Goal: Task Accomplishment & Management: Use online tool/utility

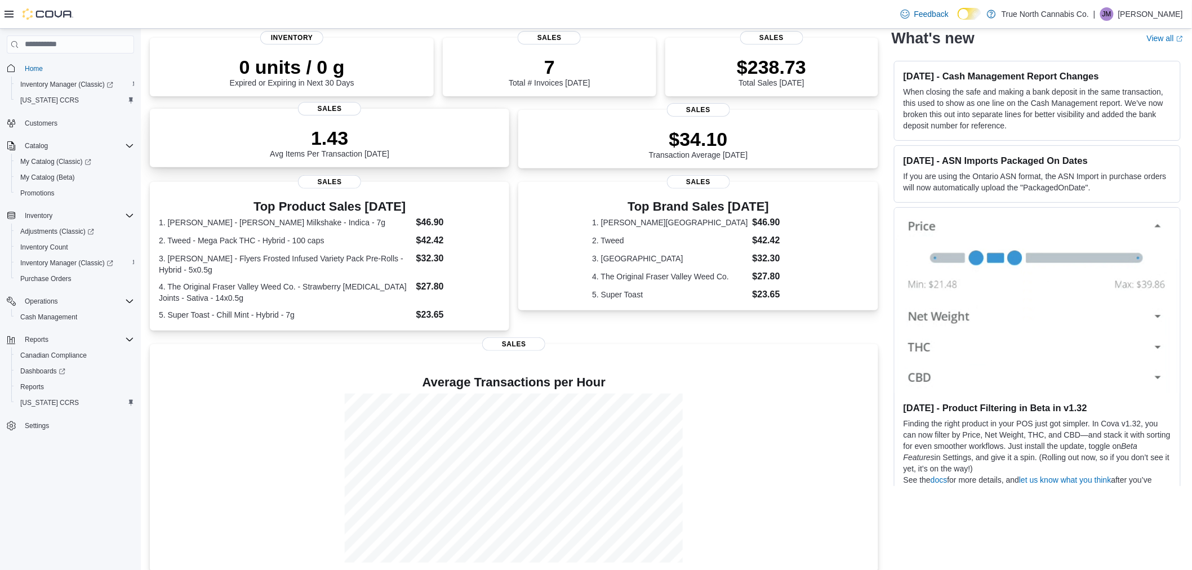
scroll to position [92, 0]
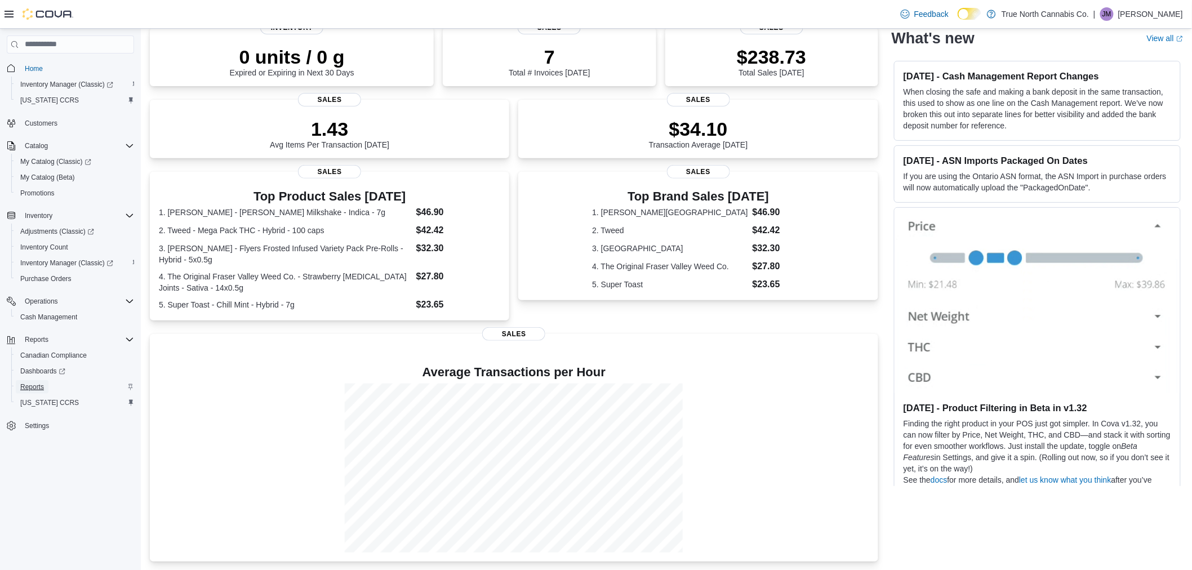
click at [29, 385] on span "Reports" at bounding box center [32, 387] width 24 height 9
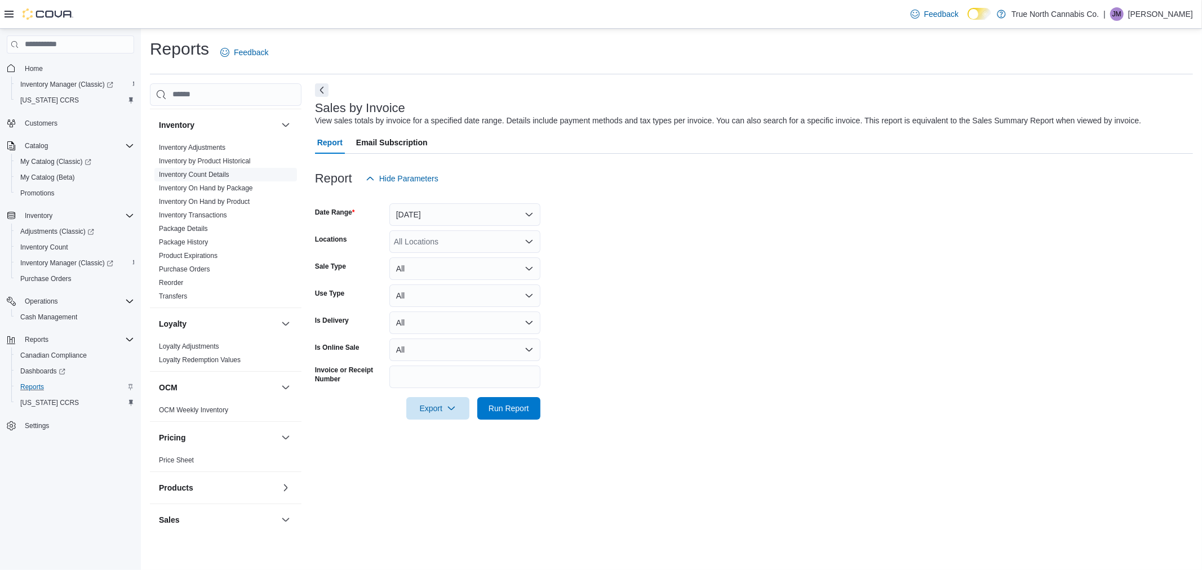
scroll to position [313, 0]
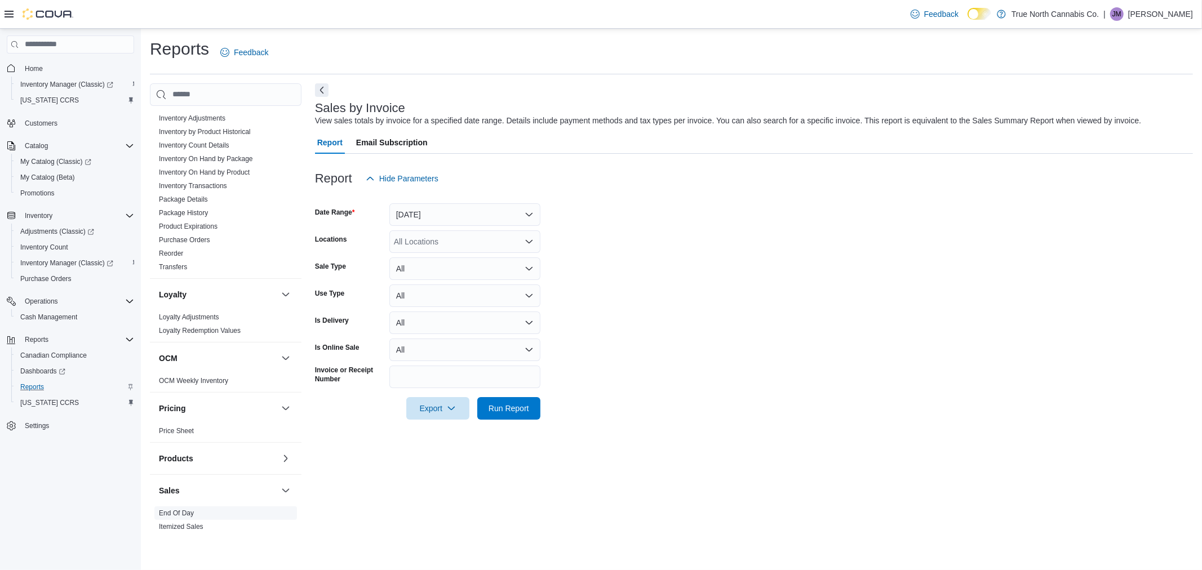
click at [176, 514] on link "End Of Day" at bounding box center [176, 513] width 35 height 8
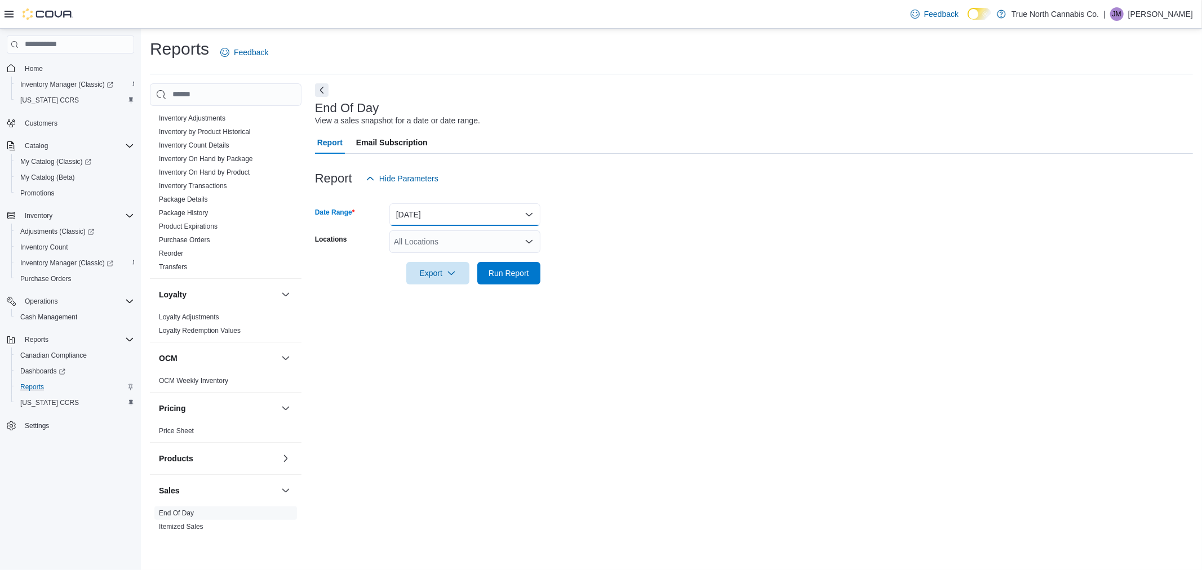
click at [528, 211] on button "[DATE]" at bounding box center [464, 214] width 151 height 23
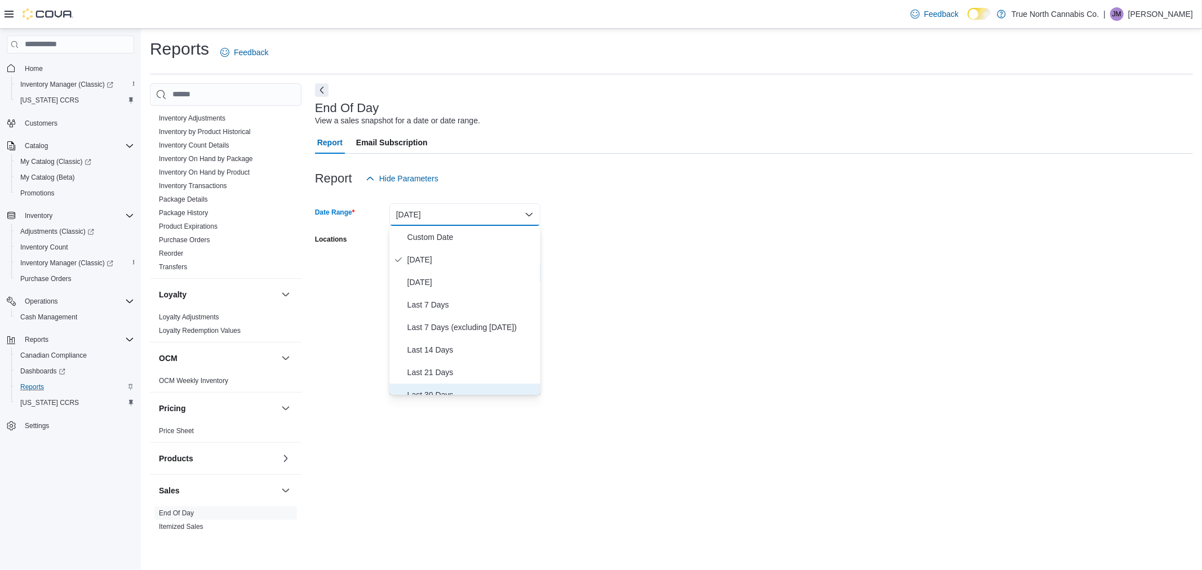
click at [460, 388] on span "Last 30 Days" at bounding box center [471, 395] width 128 height 14
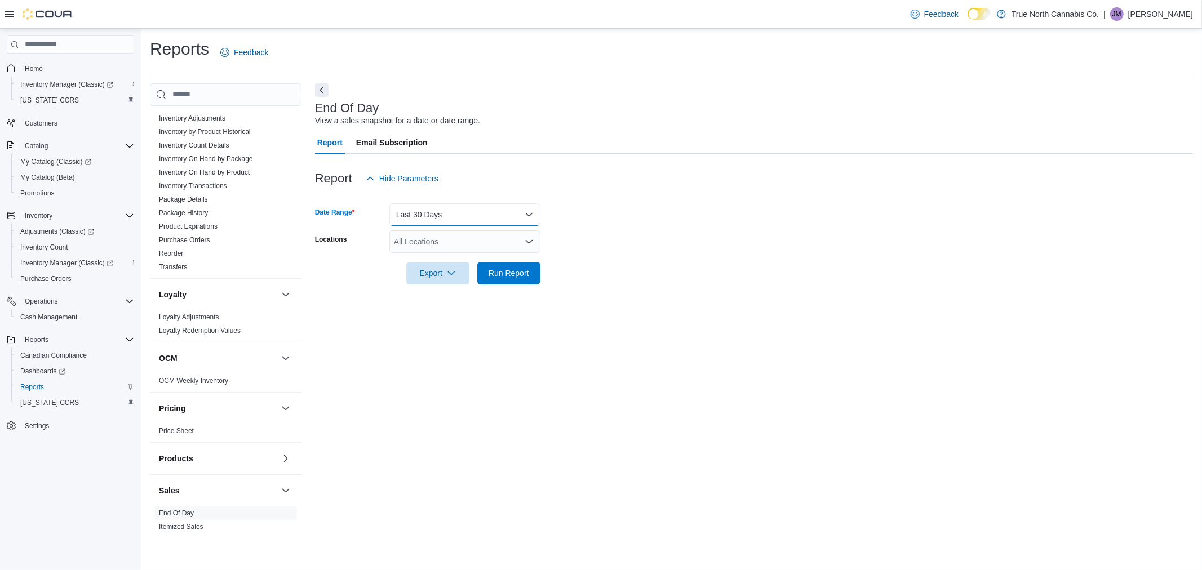
click at [527, 215] on button "Last 30 Days" at bounding box center [464, 214] width 151 height 23
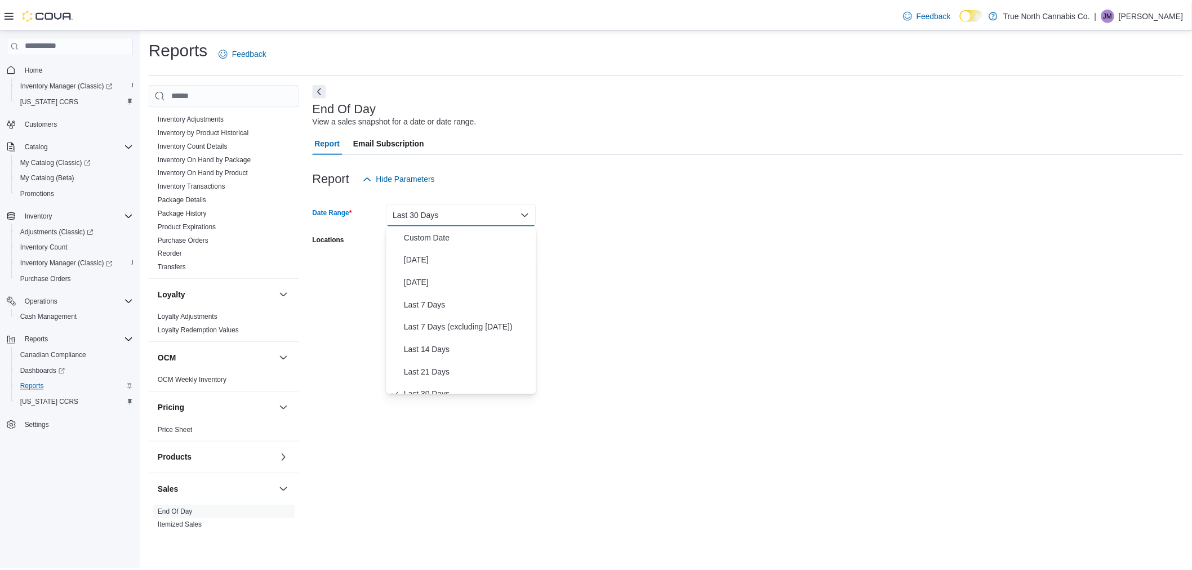
scroll to position [11, 0]
click at [481, 341] on span "Last 14 Days" at bounding box center [471, 339] width 128 height 14
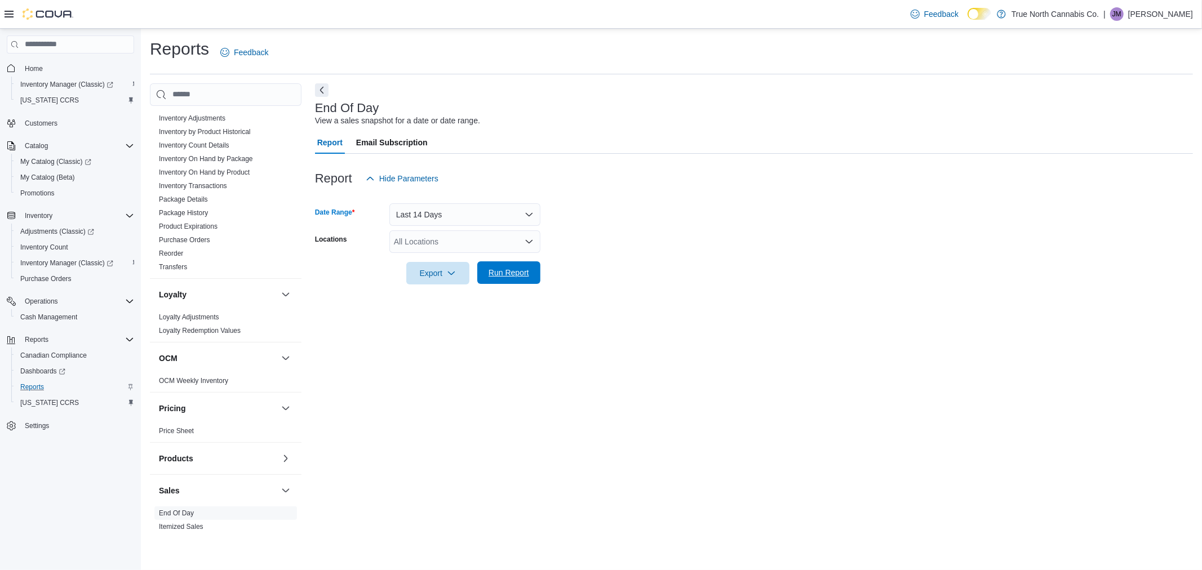
click at [507, 277] on span "Run Report" at bounding box center [508, 272] width 41 height 11
click at [531, 242] on icon "Open list of options" at bounding box center [529, 241] width 9 height 9
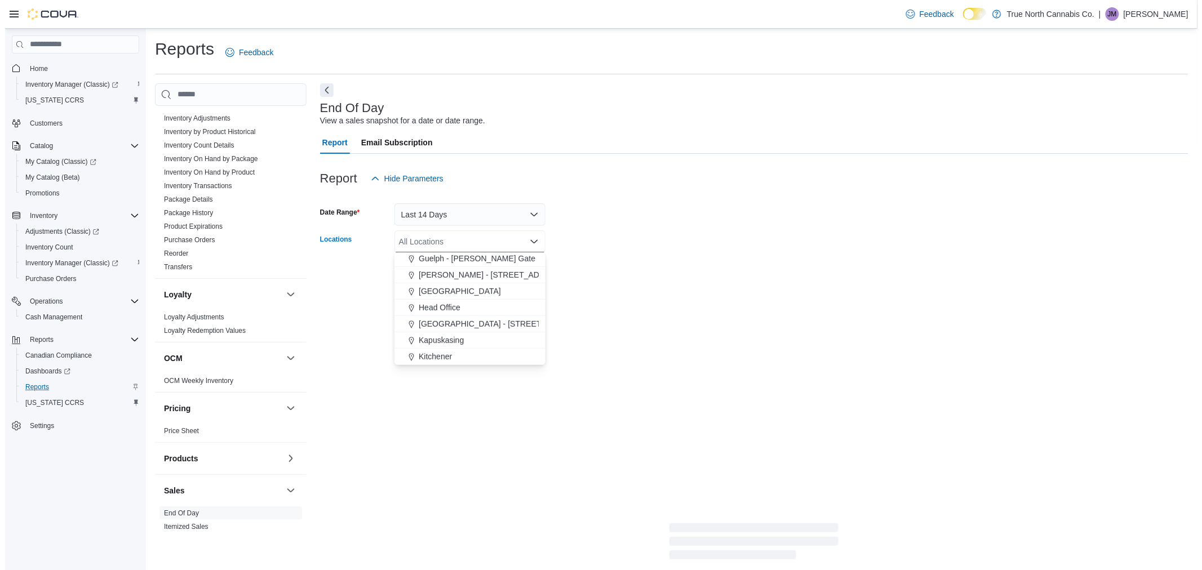
scroll to position [313, 0]
click at [481, 320] on span "[GEOGRAPHIC_DATA] - [STREET_ADDRESS]" at bounding box center [497, 323] width 167 height 11
click at [599, 250] on form "Date Range Last 14 Days Locations [GEOGRAPHIC_DATA] - [STREET_ADDRESS] Selected…" at bounding box center [749, 237] width 868 height 95
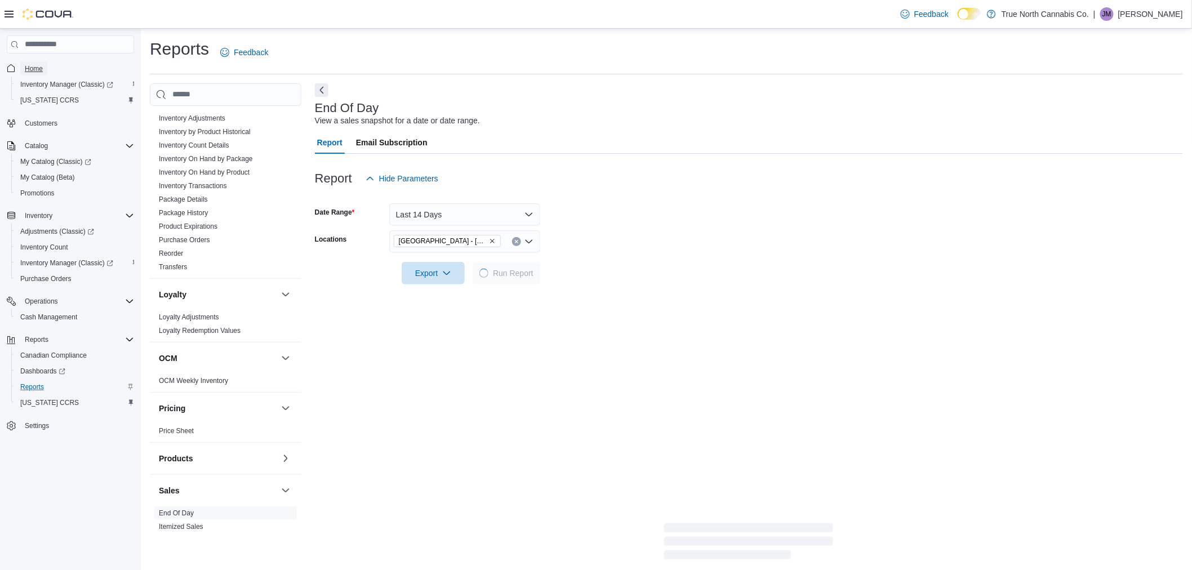
click at [36, 66] on span "Home" at bounding box center [34, 68] width 18 height 9
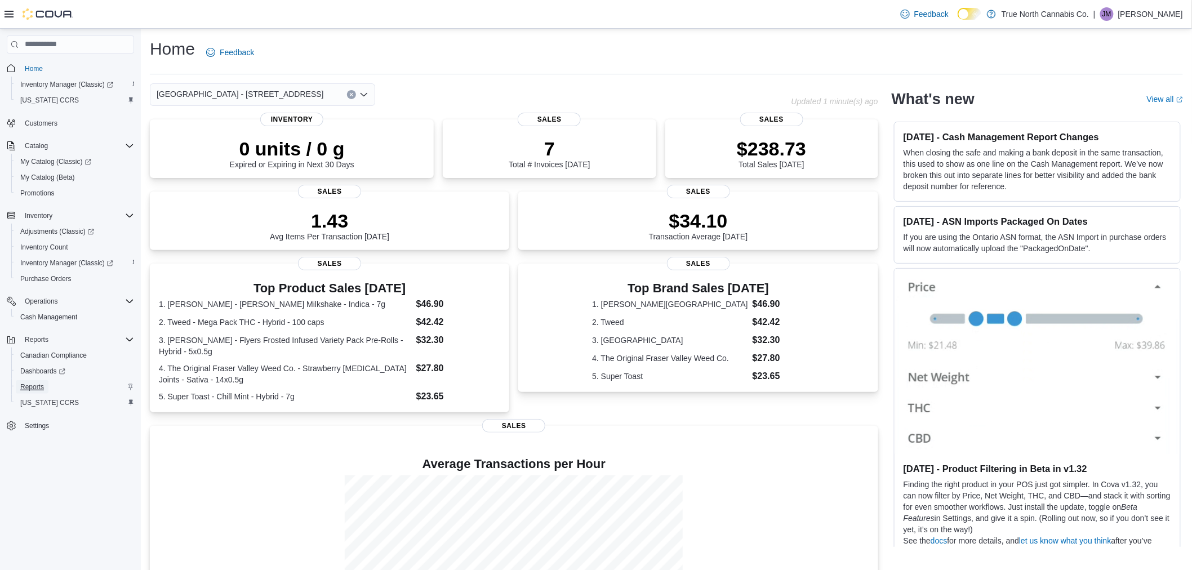
click at [30, 384] on span "Reports" at bounding box center [32, 387] width 24 height 9
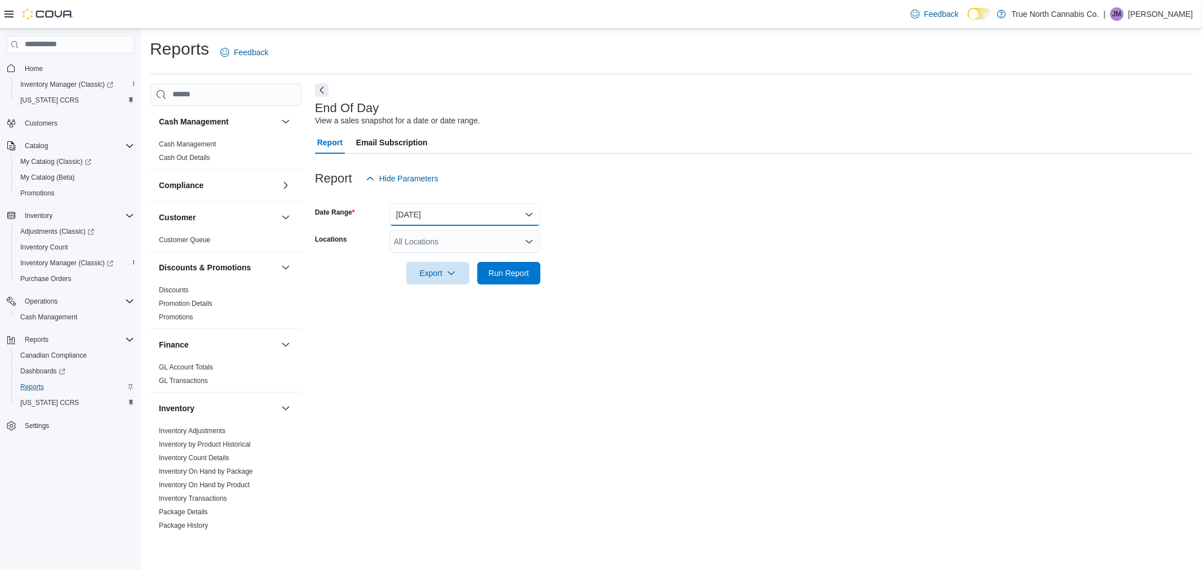
click at [528, 217] on button "[DATE]" at bounding box center [464, 214] width 151 height 23
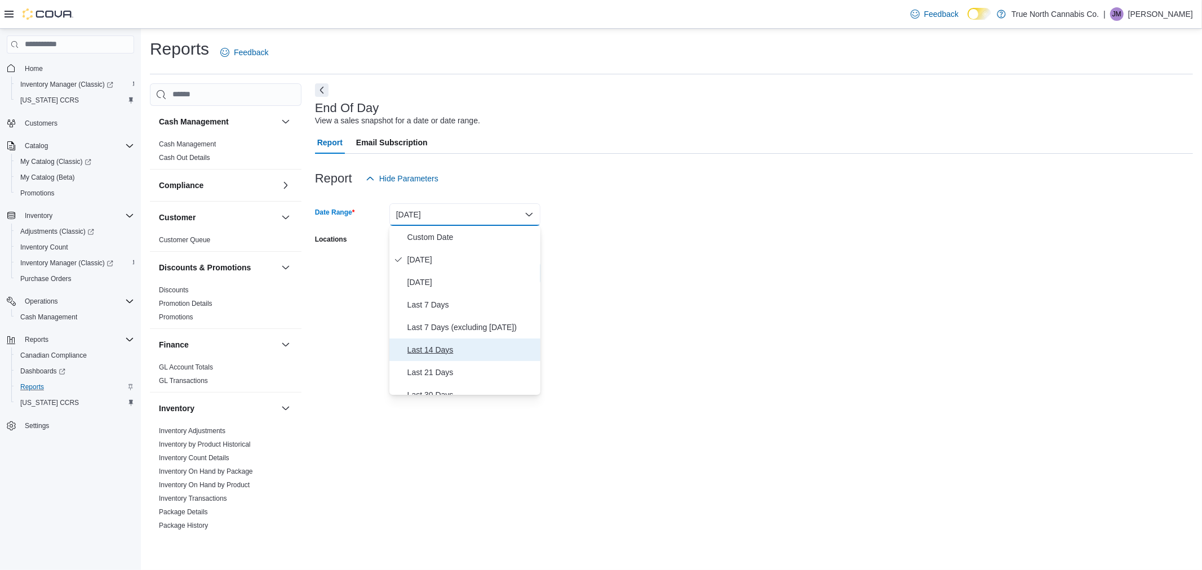
click at [481, 344] on span "Last 14 Days" at bounding box center [471, 350] width 128 height 14
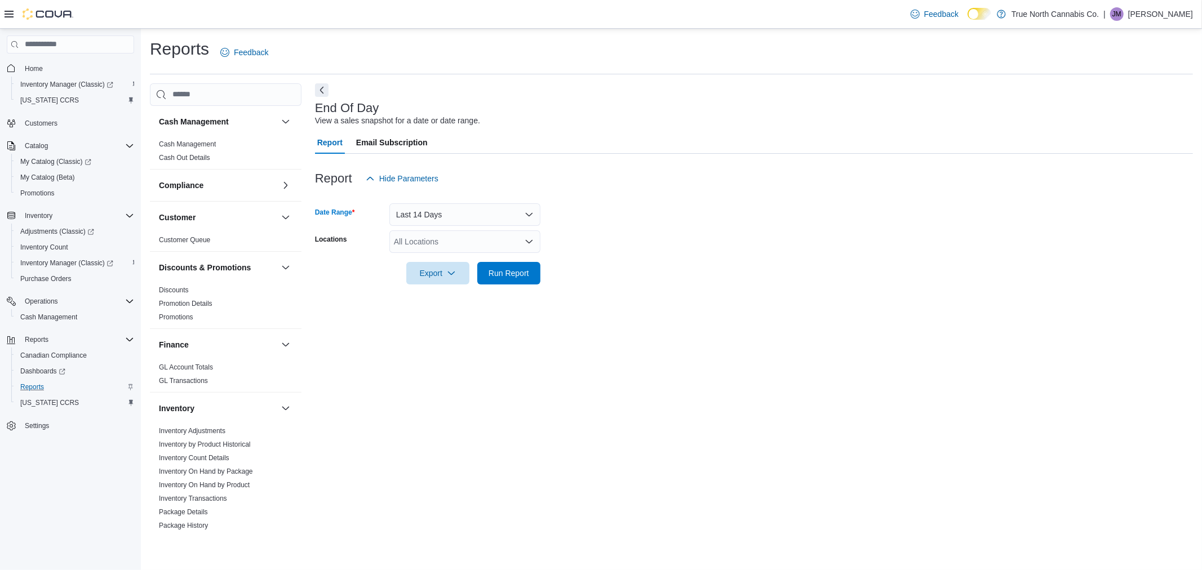
click at [532, 239] on icon "Open list of options" at bounding box center [529, 241] width 9 height 9
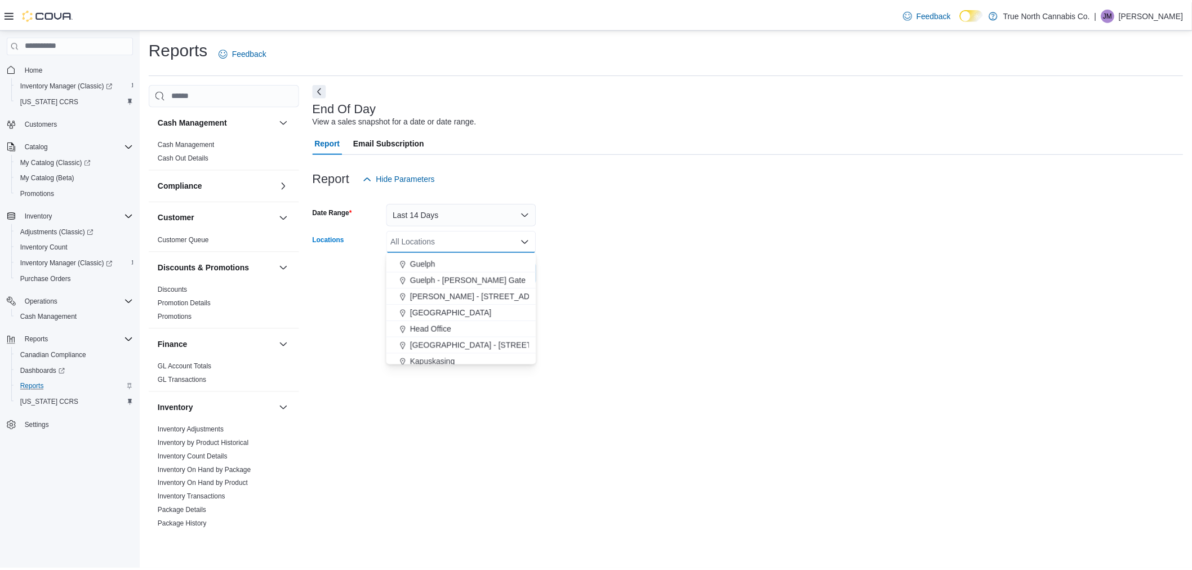
scroll to position [313, 0]
click at [486, 320] on span "[GEOGRAPHIC_DATA] - [STREET_ADDRESS]" at bounding box center [497, 323] width 167 height 11
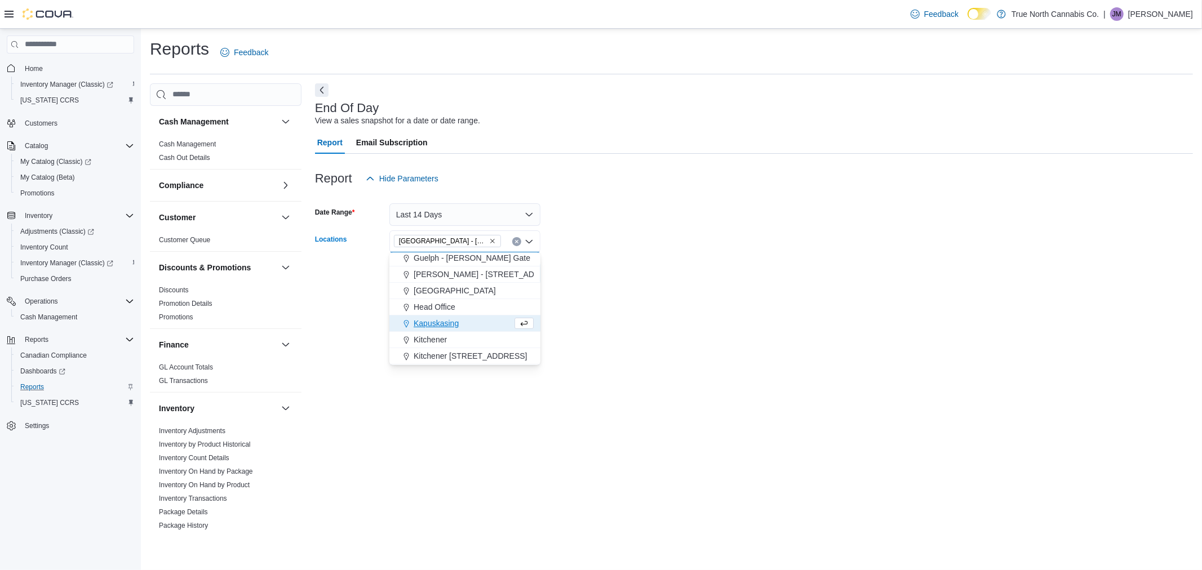
click at [639, 312] on div "End Of Day View a sales snapshot for a date or date range. Report Email Subscri…" at bounding box center [754, 308] width 878 height 450
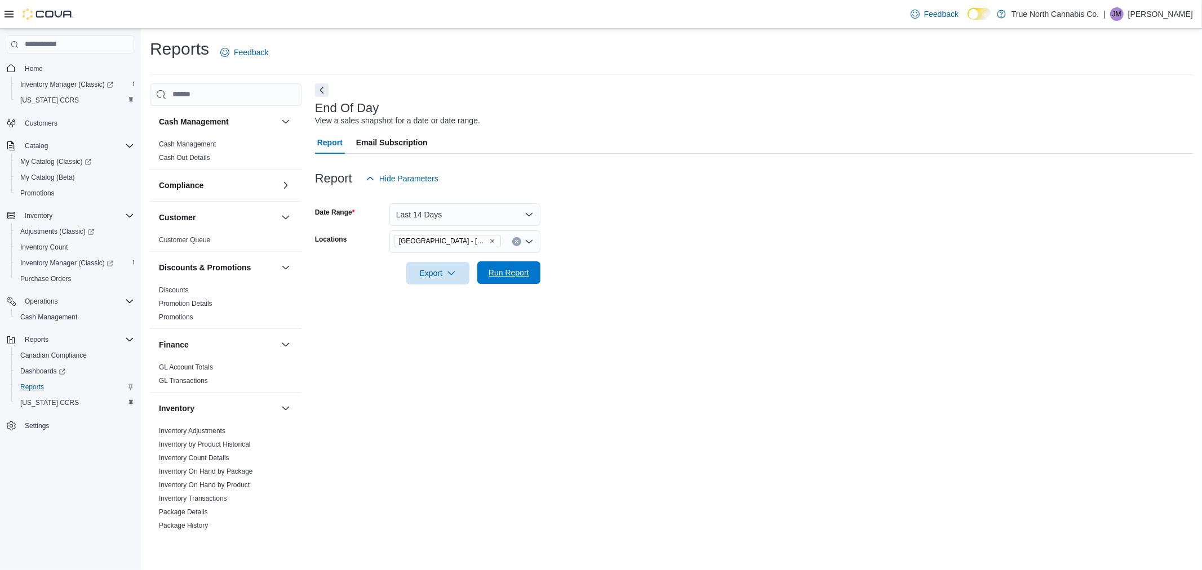
click at [510, 267] on span "Run Report" at bounding box center [508, 272] width 41 height 11
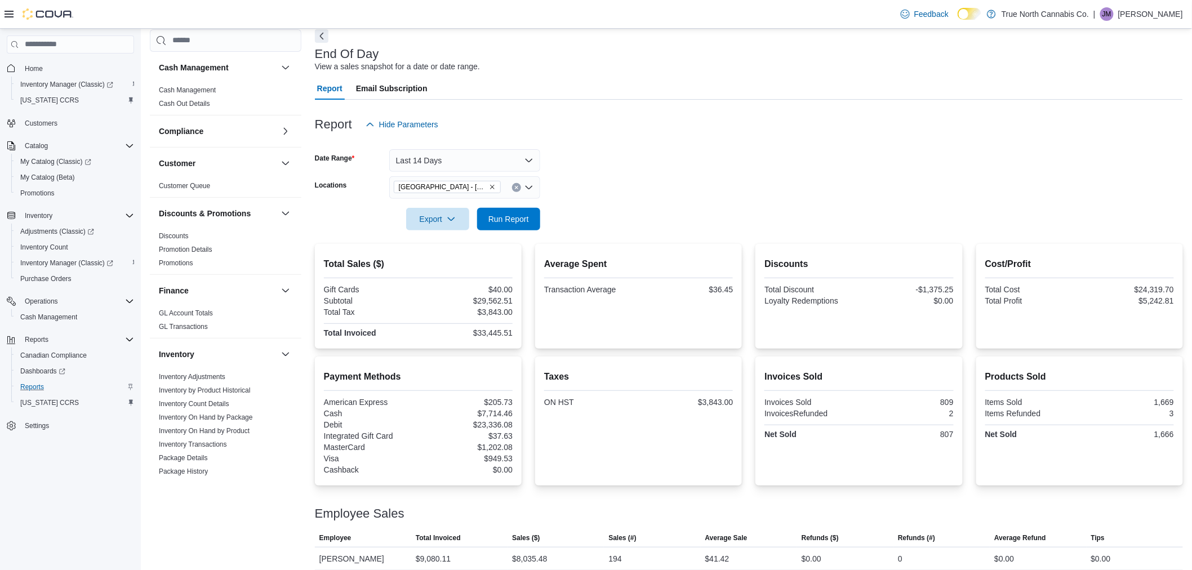
scroll to position [54, 0]
click at [528, 157] on button "Last 14 Days" at bounding box center [464, 161] width 151 height 23
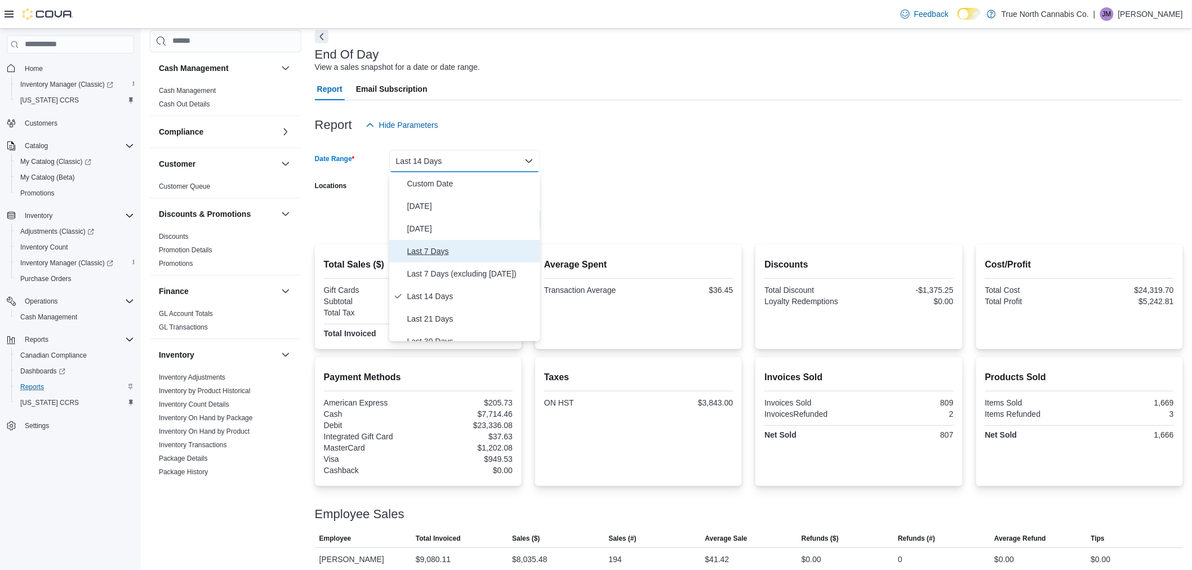
click at [493, 252] on span "Last 7 Days" at bounding box center [471, 252] width 128 height 14
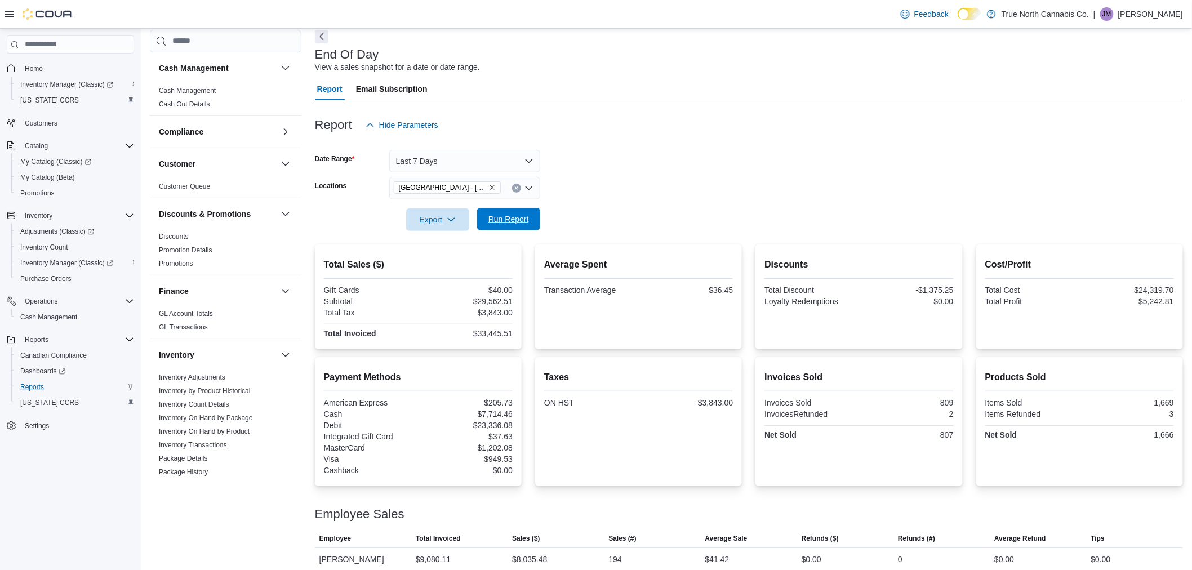
click at [503, 217] on span "Run Report" at bounding box center [508, 219] width 41 height 11
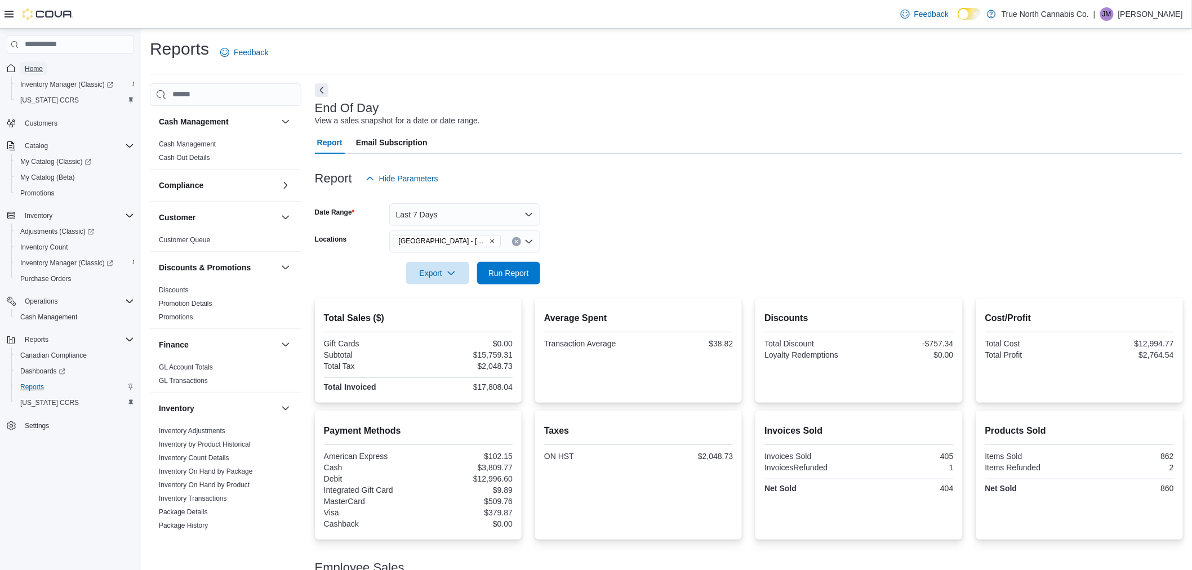
click at [37, 70] on span "Home" at bounding box center [34, 68] width 18 height 9
